Goal: Information Seeking & Learning: Learn about a topic

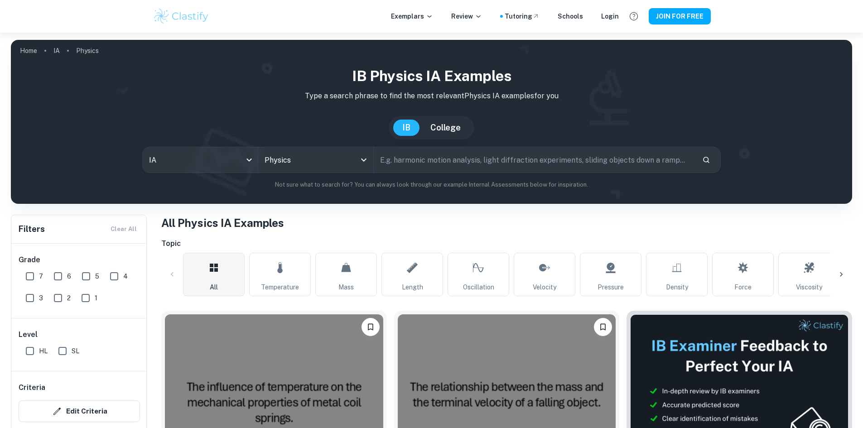
scroll to position [300, 0]
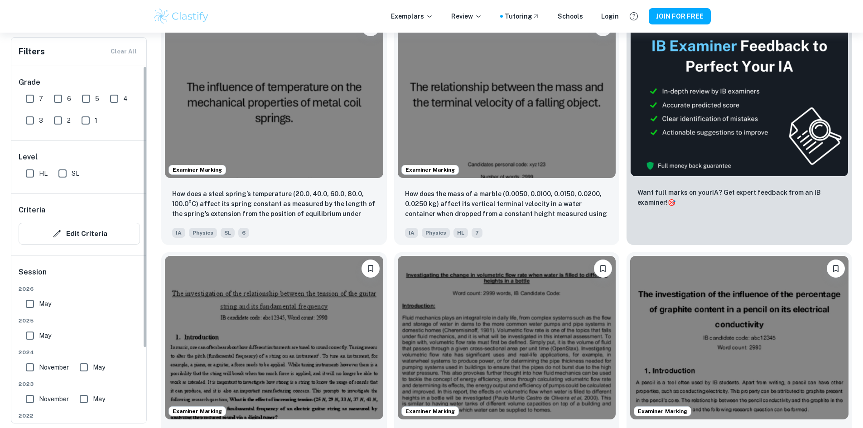
click at [39, 97] on span "7" at bounding box center [41, 99] width 4 height 10
click at [39, 97] on input "7" at bounding box center [30, 99] width 18 height 18
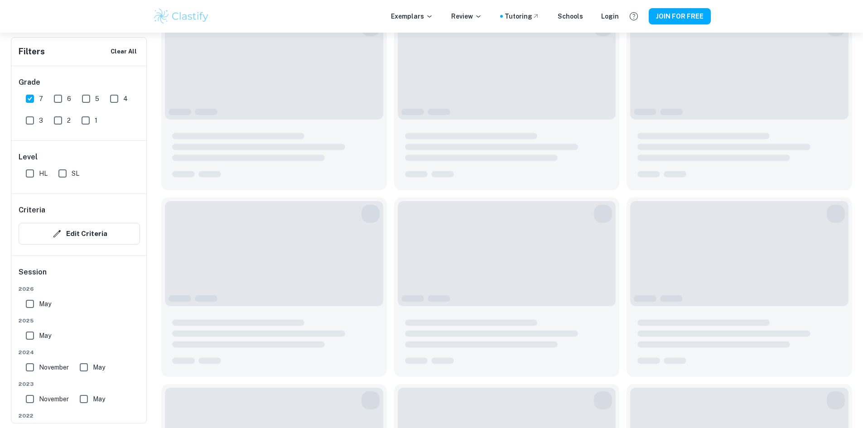
click at [34, 97] on input "7" at bounding box center [30, 99] width 18 height 18
checkbox input "false"
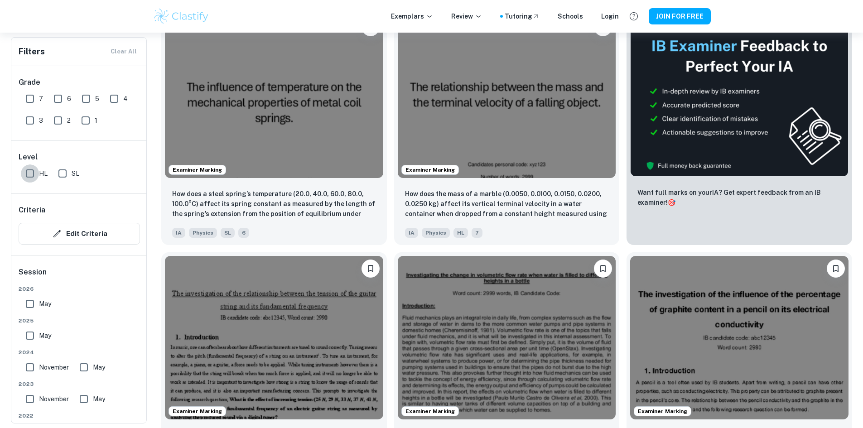
click at [31, 168] on input "HL" at bounding box center [30, 173] width 18 height 18
checkbox input "true"
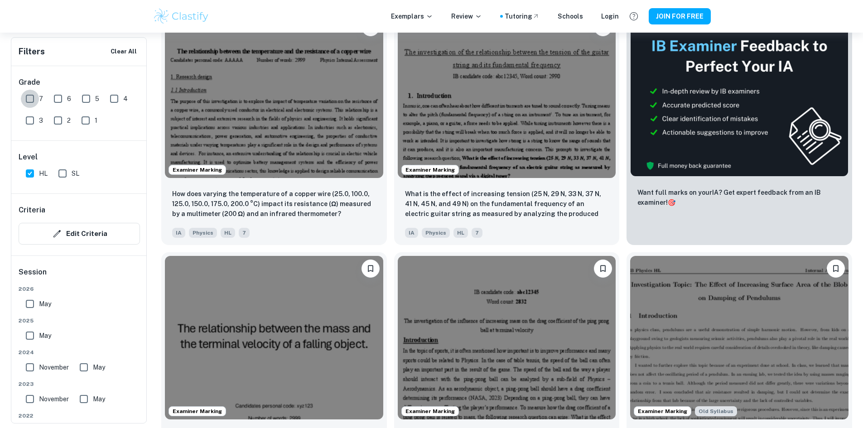
click at [31, 96] on input "7" at bounding box center [30, 99] width 18 height 18
checkbox input "true"
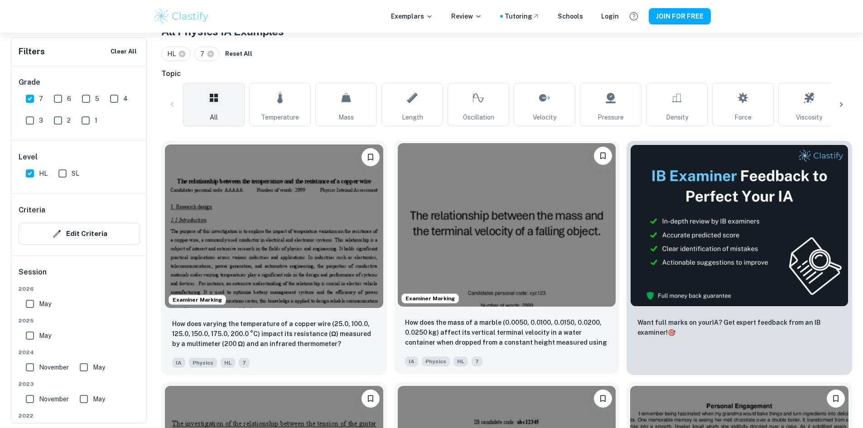
scroll to position [186, 0]
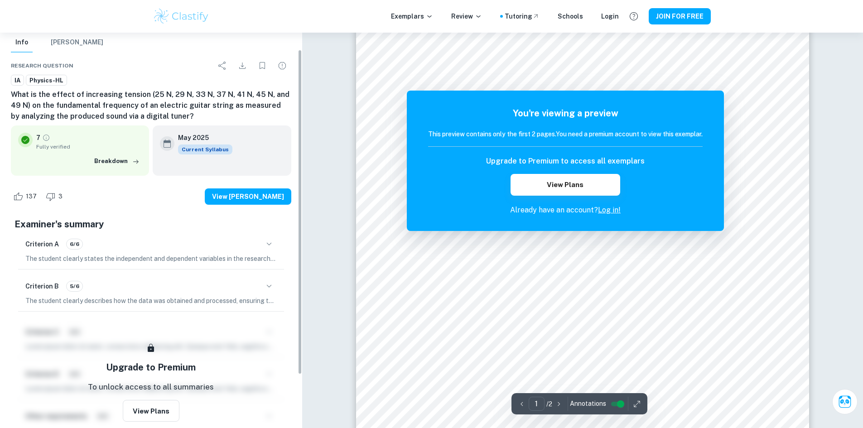
scroll to position [85, 0]
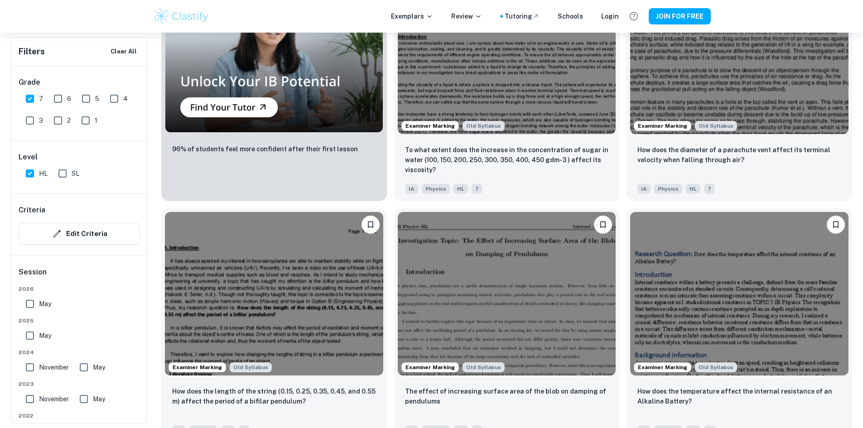
scroll to position [865, 0]
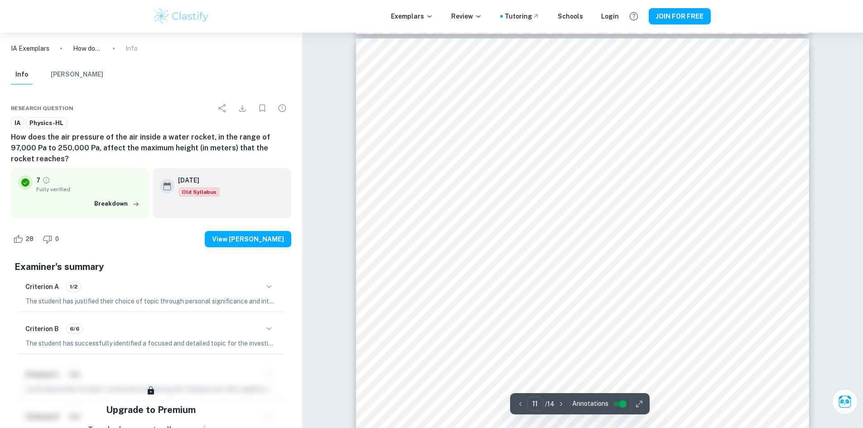
scroll to position [6661, 0]
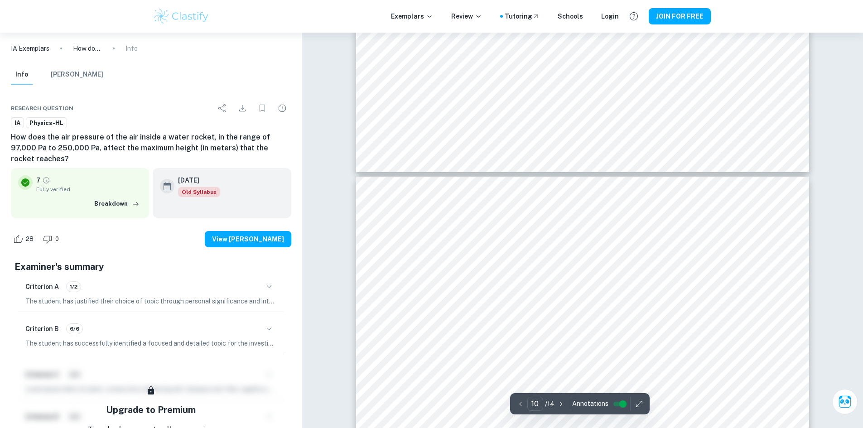
type input "11"
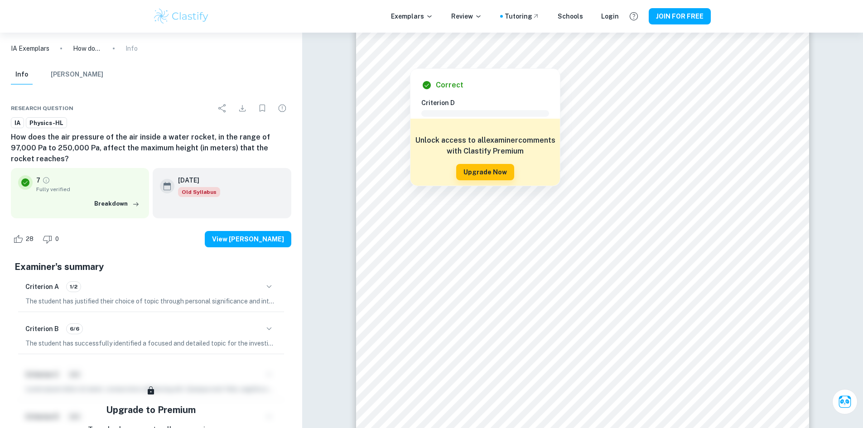
click at [577, 55] on div at bounding box center [624, 51] width 287 height 10
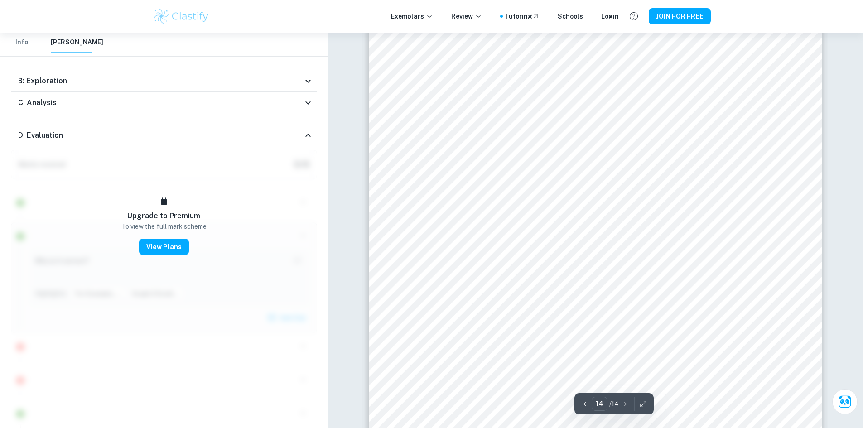
scroll to position [8726, 0]
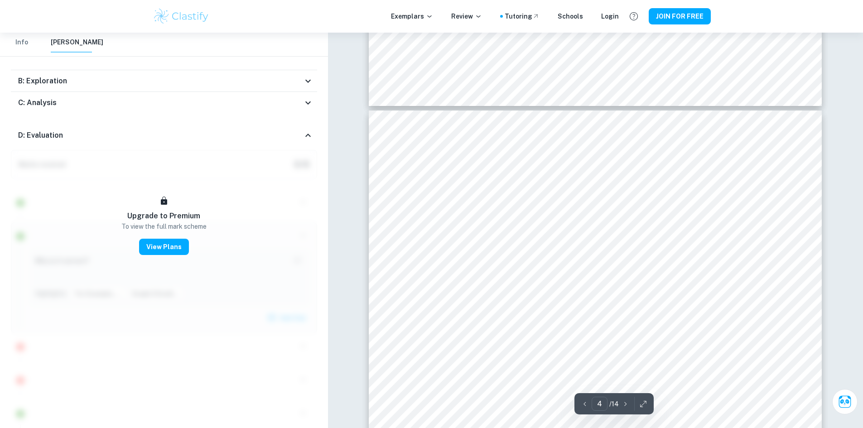
type input "3"
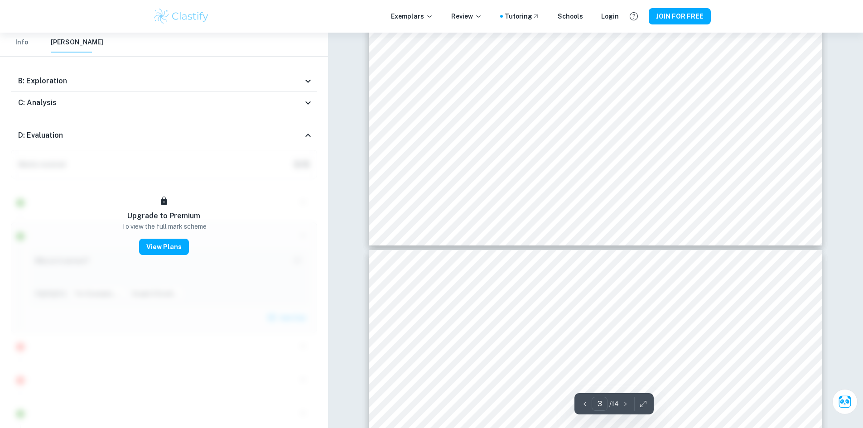
scroll to position [1414, 0]
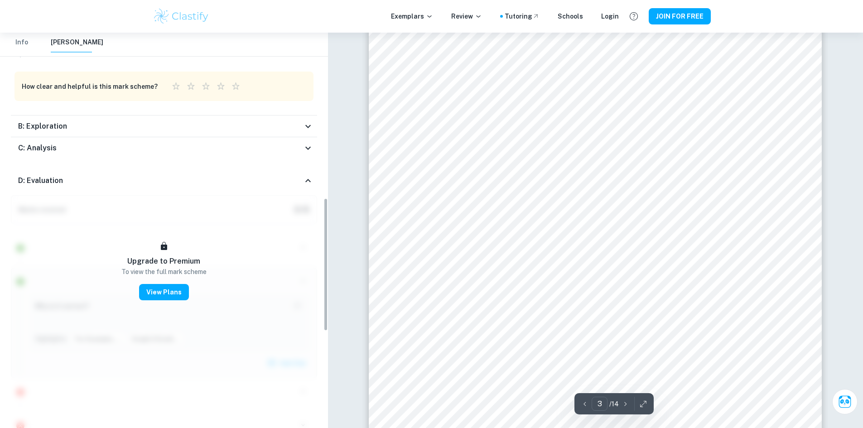
click at [25, 40] on button "Info" at bounding box center [22, 43] width 22 height 20
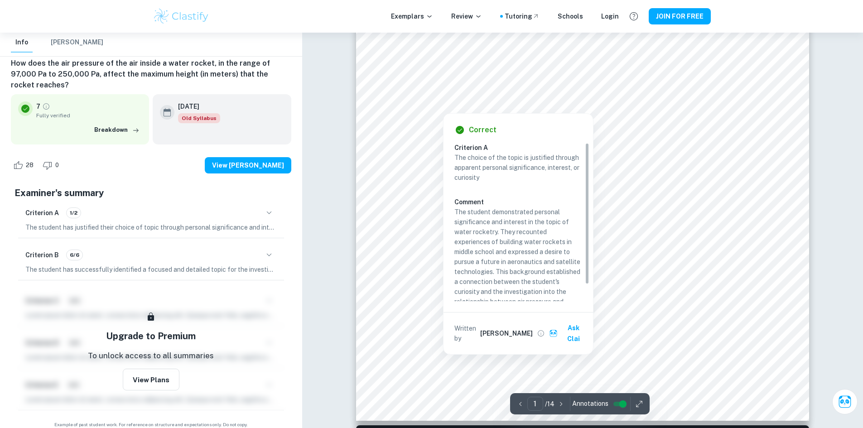
scroll to position [120, 0]
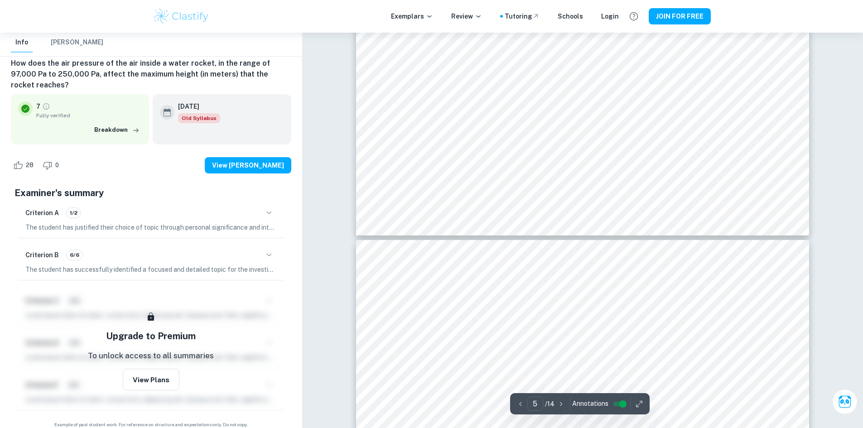
type input "4"
